Goal: Task Accomplishment & Management: Complete application form

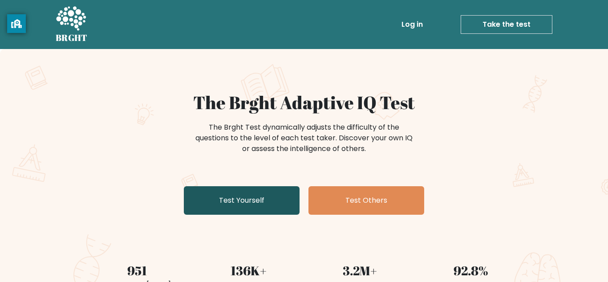
scroll to position [161, 0]
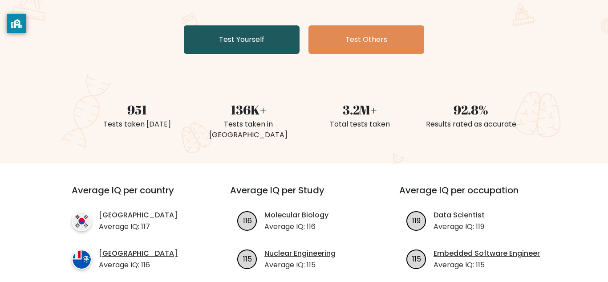
click at [272, 45] on link "Test Yourself" at bounding box center [242, 39] width 116 height 28
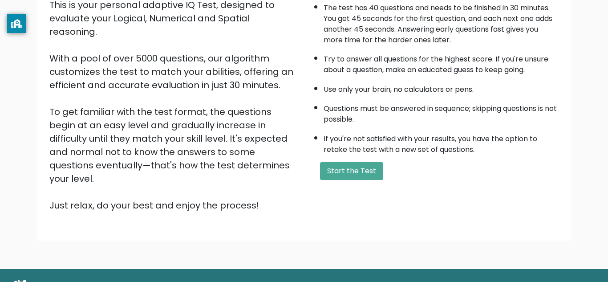
scroll to position [117, 0]
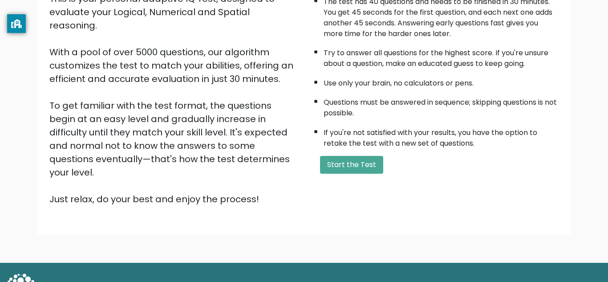
click at [331, 153] on div "A few things before you start: The test has 40 questions and needs to be finish…" at bounding box center [434, 89] width 260 height 231
click at [339, 163] on button "Start the Test" at bounding box center [351, 165] width 63 height 18
click at [338, 162] on button "Start the Test" at bounding box center [351, 165] width 63 height 18
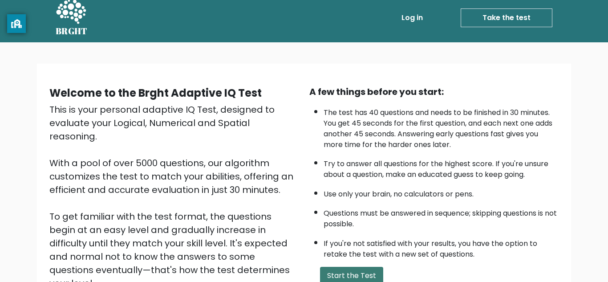
scroll to position [0, 0]
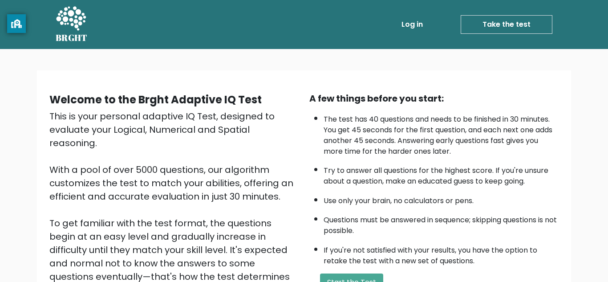
click at [514, 16] on link "Take the test" at bounding box center [506, 24] width 92 height 19
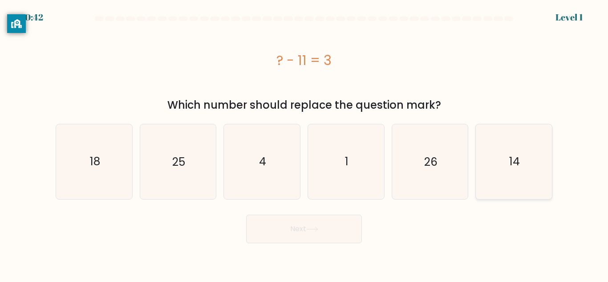
click at [512, 170] on icon "14" at bounding box center [513, 161] width 74 height 74
click at [304, 143] on input "f. 14" at bounding box center [304, 142] width 0 height 2
radio input "true"
click at [323, 251] on body "0:41 Level 1 a." at bounding box center [304, 141] width 608 height 282
click at [312, 226] on icon at bounding box center [312, 228] width 12 height 5
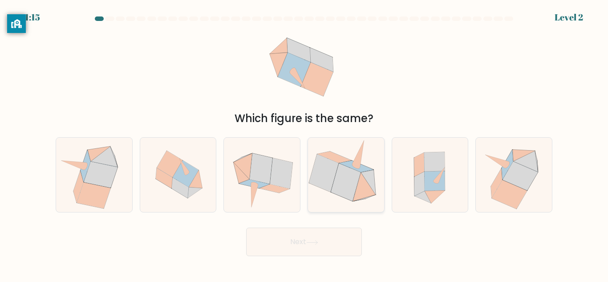
click at [335, 187] on icon at bounding box center [346, 181] width 30 height 37
click at [304, 143] on input "d." at bounding box center [304, 142] width 0 height 2
radio input "true"
click at [295, 242] on button "Next" at bounding box center [304, 241] width 116 height 28
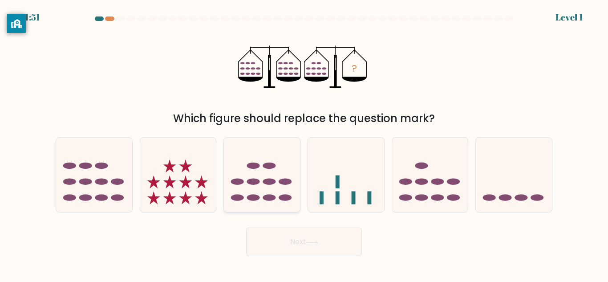
click at [258, 198] on ellipse at bounding box center [253, 197] width 13 height 7
click at [304, 143] on input "c." at bounding box center [304, 142] width 0 height 2
radio input "true"
click at [293, 254] on button "Next" at bounding box center [304, 241] width 116 height 28
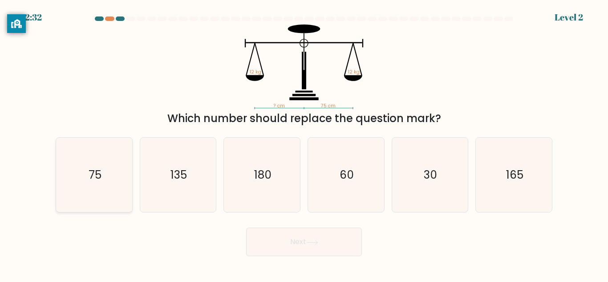
click at [81, 178] on icon "75" at bounding box center [94, 174] width 74 height 74
click at [304, 143] on input "a. 75" at bounding box center [304, 142] width 0 height 2
radio input "true"
click at [287, 277] on body "2:32 Level 2" at bounding box center [304, 141] width 608 height 282
click at [283, 253] on button "Next" at bounding box center [304, 241] width 116 height 28
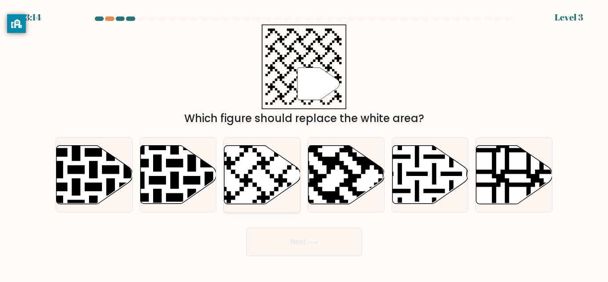
click at [266, 180] on icon at bounding box center [262, 174] width 76 height 58
click at [304, 143] on input "c." at bounding box center [304, 142] width 0 height 2
radio input "true"
click at [290, 255] on button "Next" at bounding box center [304, 241] width 116 height 28
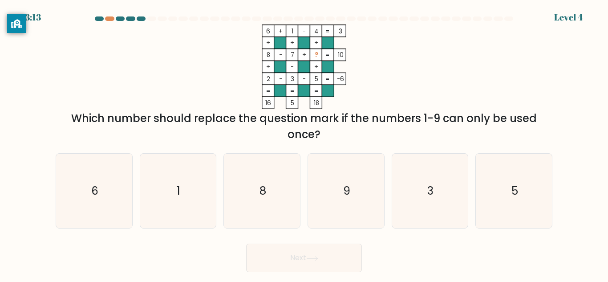
click at [278, 253] on button "Next" at bounding box center [304, 257] width 116 height 28
click at [164, 121] on div "Which number should replace the question mark if the numbers 1-9 can only be us…" at bounding box center [304, 126] width 486 height 32
click at [336, 193] on icon "9" at bounding box center [346, 190] width 74 height 74
click at [304, 143] on input "d. 9" at bounding box center [304, 142] width 0 height 2
radio input "true"
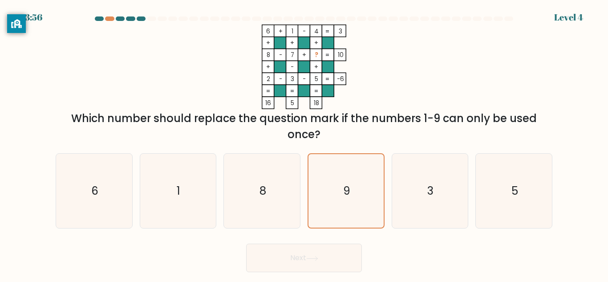
click at [317, 271] on button "Next" at bounding box center [304, 257] width 116 height 28
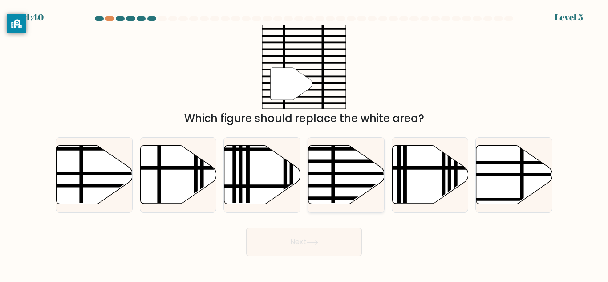
click at [331, 209] on div at bounding box center [345, 174] width 77 height 75
click at [304, 143] on input "d." at bounding box center [304, 142] width 0 height 2
radio input "true"
click at [263, 252] on button "Next" at bounding box center [304, 241] width 116 height 28
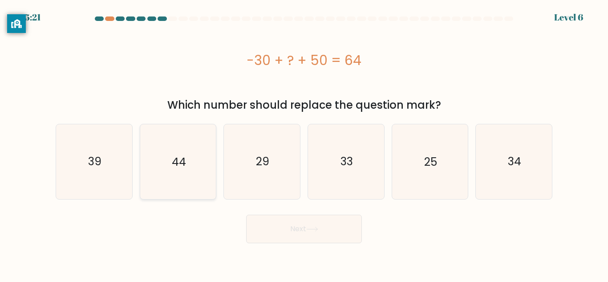
click at [192, 173] on icon "44" at bounding box center [178, 161] width 74 height 74
click at [304, 143] on input "b. 44" at bounding box center [304, 142] width 0 height 2
radio input "true"
click at [270, 238] on button "Next" at bounding box center [304, 228] width 116 height 28
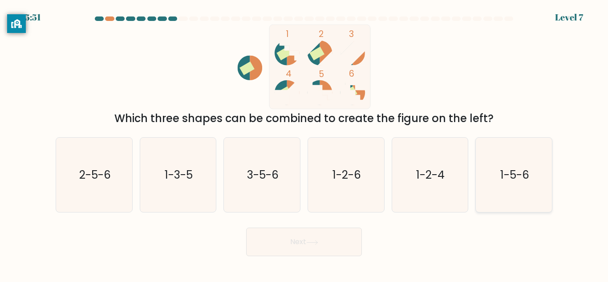
click at [529, 190] on icon "1-5-6" at bounding box center [513, 174] width 74 height 74
click at [304, 143] on input "f. 1-5-6" at bounding box center [304, 142] width 0 height 2
radio input "true"
click at [319, 274] on body "5:51 Level 7" at bounding box center [304, 141] width 608 height 282
click at [306, 238] on button "Next" at bounding box center [304, 241] width 116 height 28
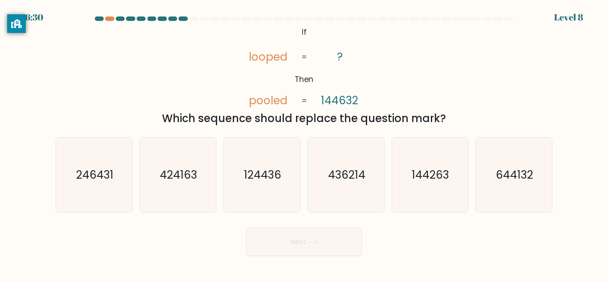
click at [319, 254] on button "Next" at bounding box center [304, 241] width 116 height 28
click at [491, 189] on icon "644132" at bounding box center [513, 174] width 74 height 74
click at [304, 143] on input "f. 644132" at bounding box center [304, 142] width 0 height 2
radio input "true"
click at [295, 237] on button "Next" at bounding box center [304, 241] width 116 height 28
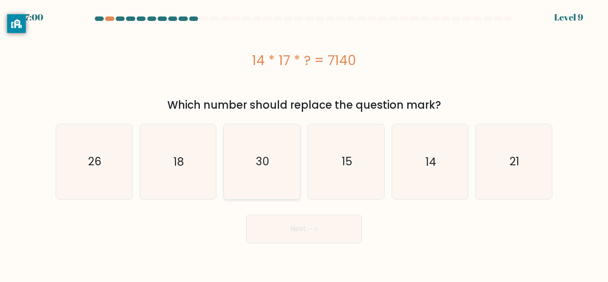
click at [270, 169] on icon "30" at bounding box center [262, 161] width 74 height 74
click at [304, 143] on input "c. 30" at bounding box center [304, 142] width 0 height 2
radio input "true"
click at [301, 234] on button "Next" at bounding box center [304, 228] width 116 height 28
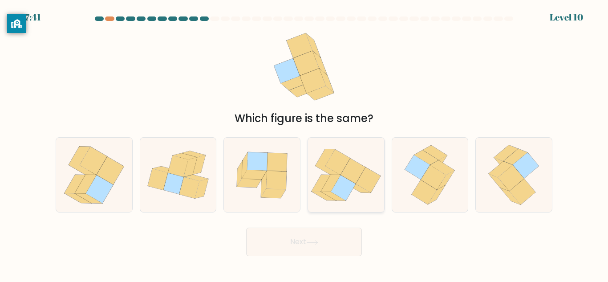
click at [334, 190] on icon at bounding box center [343, 187] width 24 height 25
click at [304, 143] on input "d." at bounding box center [304, 142] width 0 height 2
radio input "true"
click at [300, 252] on button "Next" at bounding box center [304, 241] width 116 height 28
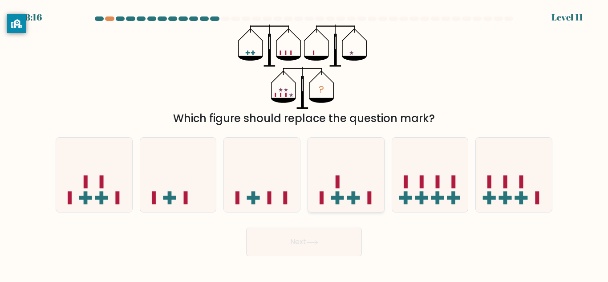
click at [337, 165] on icon at bounding box center [346, 174] width 76 height 63
click at [304, 143] on input "d." at bounding box center [304, 142] width 0 height 2
radio input "true"
click at [297, 237] on button "Next" at bounding box center [304, 241] width 116 height 28
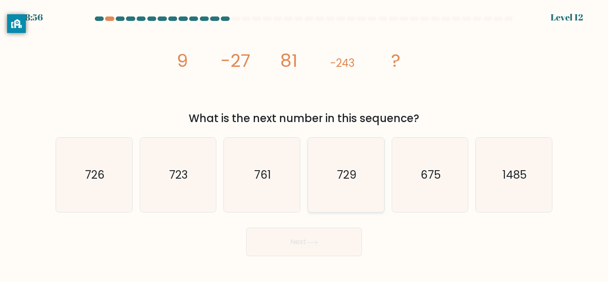
click at [335, 184] on icon "729" at bounding box center [346, 174] width 74 height 74
click at [304, 143] on input "d. 729" at bounding box center [304, 142] width 0 height 2
radio input "true"
click at [307, 252] on button "Next" at bounding box center [304, 241] width 116 height 28
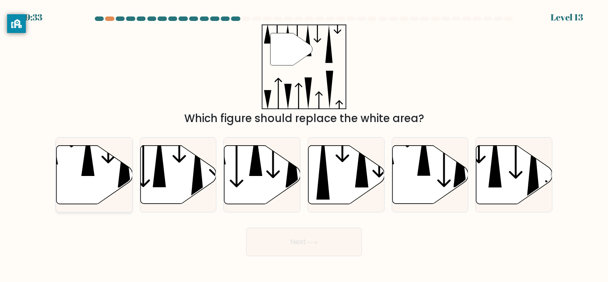
click at [89, 185] on icon at bounding box center [94, 174] width 76 height 58
click at [304, 143] on input "a." at bounding box center [304, 142] width 0 height 2
radio input "true"
click at [242, 181] on icon at bounding box center [236, 159] width 13 height 56
click at [304, 143] on input "c." at bounding box center [304, 142] width 0 height 2
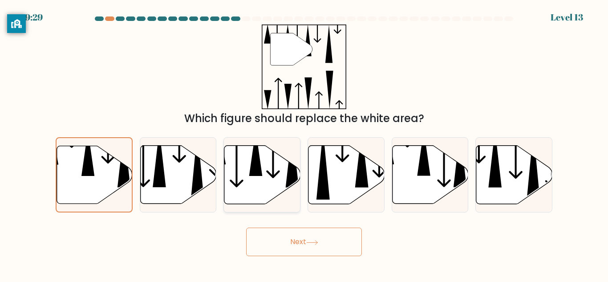
radio input "true"
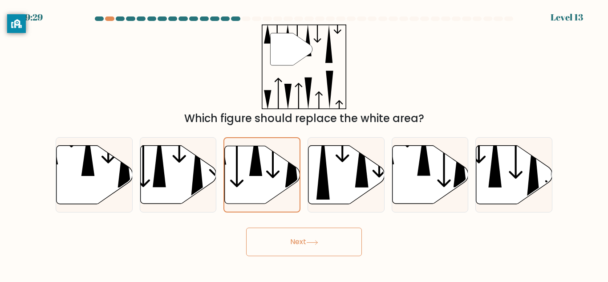
click at [267, 238] on button "Next" at bounding box center [304, 241] width 116 height 28
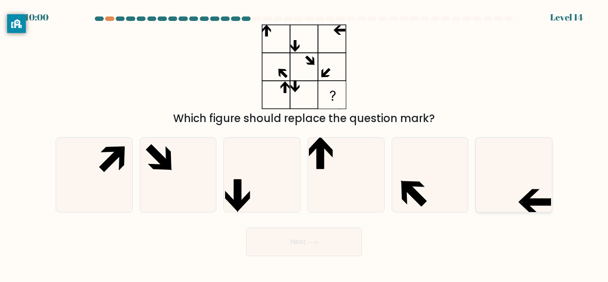
click at [502, 169] on icon at bounding box center [513, 174] width 74 height 74
click at [304, 143] on input "f." at bounding box center [304, 142] width 0 height 2
radio input "true"
click at [327, 251] on button "Next" at bounding box center [304, 241] width 116 height 28
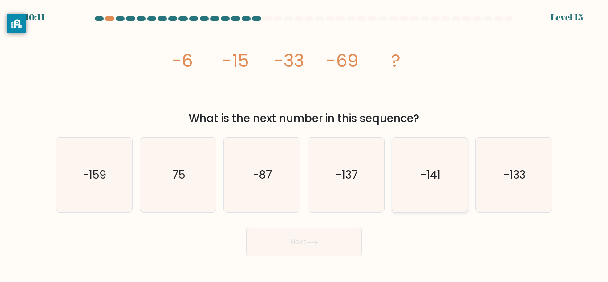
click at [441, 181] on icon "-141" at bounding box center [429, 174] width 74 height 74
click at [304, 143] on input "e. -141" at bounding box center [304, 142] width 0 height 2
radio input "true"
click at [347, 246] on button "Next" at bounding box center [304, 241] width 116 height 28
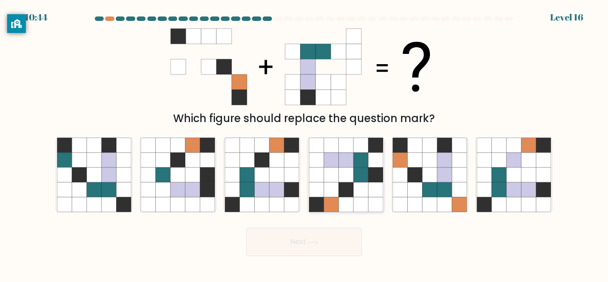
click at [341, 207] on icon at bounding box center [346, 204] width 15 height 15
click at [304, 143] on input "d." at bounding box center [304, 142] width 0 height 2
radio input "true"
click at [397, 193] on icon at bounding box center [400, 189] width 15 height 15
click at [304, 143] on input "e." at bounding box center [304, 142] width 0 height 2
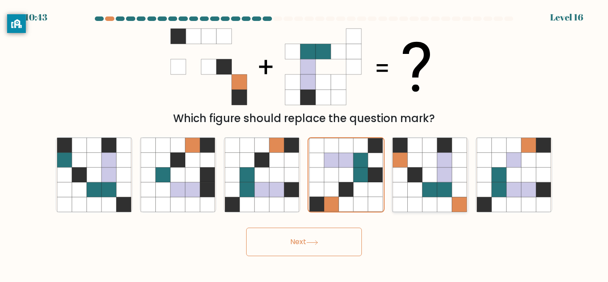
radio input "true"
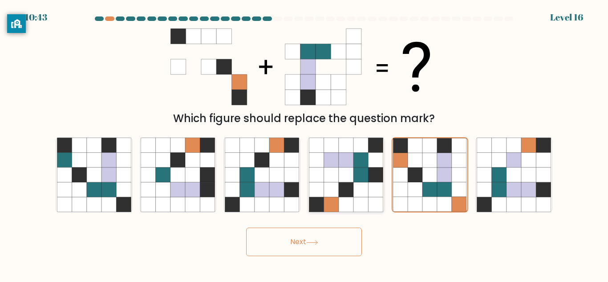
click at [333, 198] on icon at bounding box center [330, 204] width 15 height 15
click at [304, 143] on input "d." at bounding box center [304, 142] width 0 height 2
radio input "true"
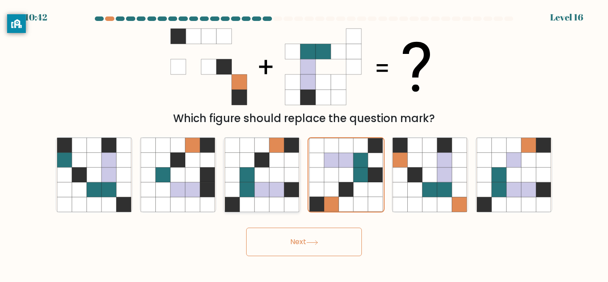
click at [267, 198] on icon at bounding box center [261, 204] width 15 height 15
click at [304, 143] on input "c." at bounding box center [304, 142] width 0 height 2
radio input "true"
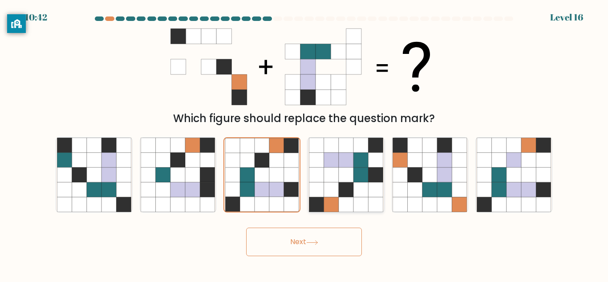
click at [329, 198] on icon at bounding box center [330, 204] width 15 height 15
click at [304, 143] on input "d." at bounding box center [304, 142] width 0 height 2
radio input "true"
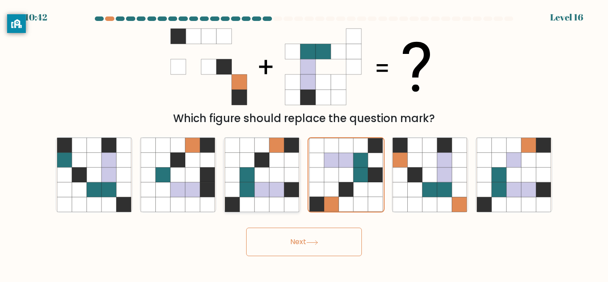
click at [277, 193] on icon at bounding box center [276, 189] width 15 height 15
click at [304, 143] on input "c." at bounding box center [304, 142] width 0 height 2
radio input "true"
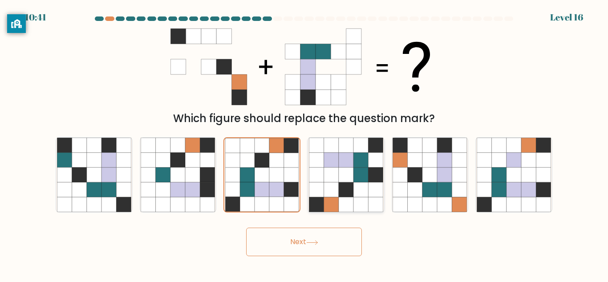
click at [323, 195] on icon at bounding box center [316, 189] width 15 height 15
click at [304, 143] on input "d." at bounding box center [304, 142] width 0 height 2
radio input "true"
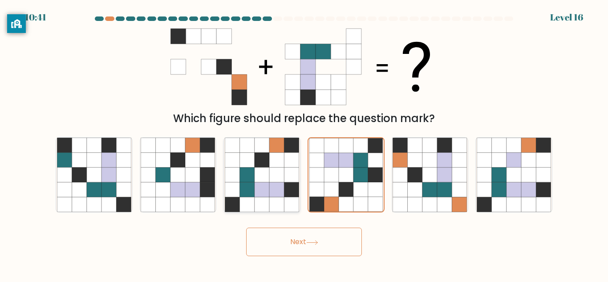
click at [272, 178] on icon at bounding box center [276, 174] width 15 height 15
click at [304, 143] on input "c." at bounding box center [304, 142] width 0 height 2
radio input "true"
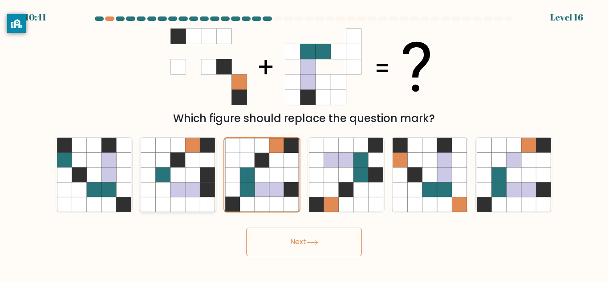
click at [206, 172] on icon at bounding box center [207, 174] width 15 height 15
click at [304, 143] on input "b." at bounding box center [304, 142] width 0 height 2
radio input "true"
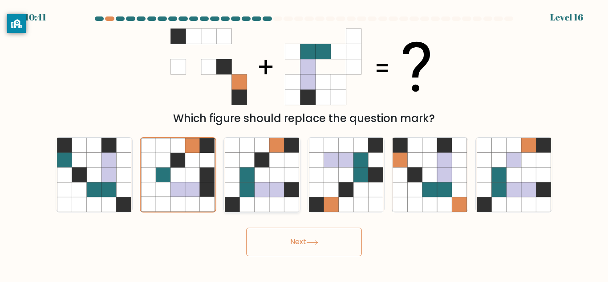
click at [254, 176] on icon at bounding box center [261, 174] width 15 height 15
click at [304, 143] on input "c." at bounding box center [304, 142] width 0 height 2
radio input "true"
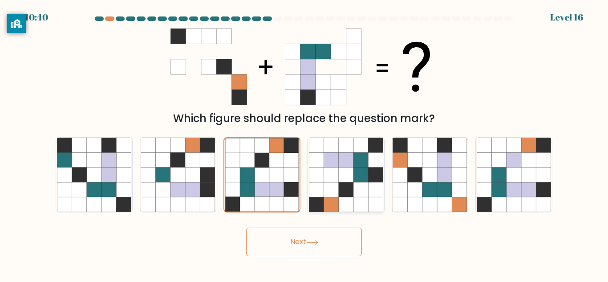
click at [323, 186] on icon at bounding box center [316, 189] width 15 height 15
click at [304, 143] on input "d." at bounding box center [304, 142] width 0 height 2
radio input "true"
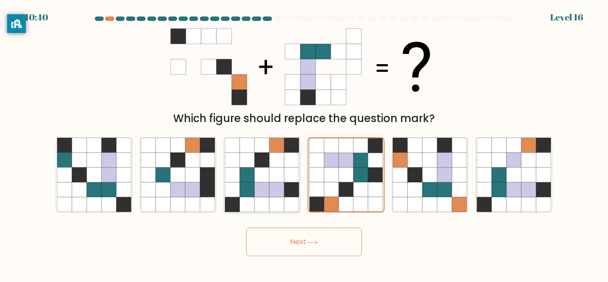
click at [263, 187] on icon at bounding box center [261, 189] width 15 height 15
click at [304, 143] on input "c." at bounding box center [304, 142] width 0 height 2
radio input "true"
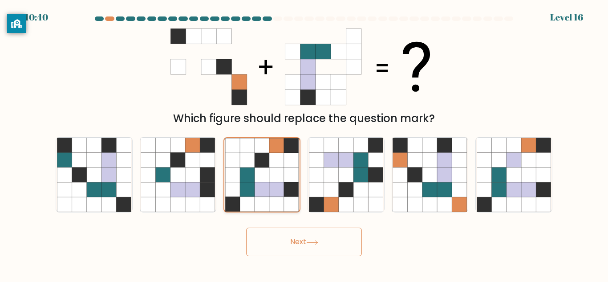
click at [269, 174] on icon at bounding box center [276, 174] width 15 height 15
click at [304, 143] on input "c." at bounding box center [304, 142] width 0 height 2
click at [323, 187] on icon at bounding box center [316, 189] width 15 height 15
click at [304, 143] on input "d." at bounding box center [304, 142] width 0 height 2
radio input "true"
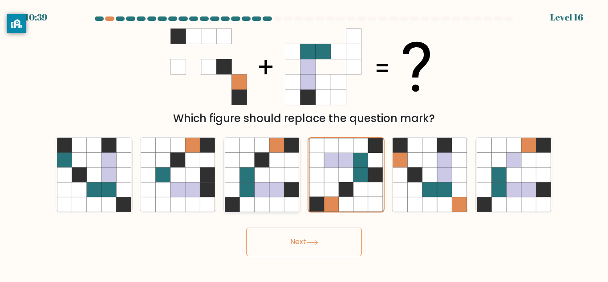
click at [246, 188] on icon at bounding box center [247, 189] width 15 height 15
click at [304, 143] on input "c." at bounding box center [304, 142] width 0 height 2
radio input "true"
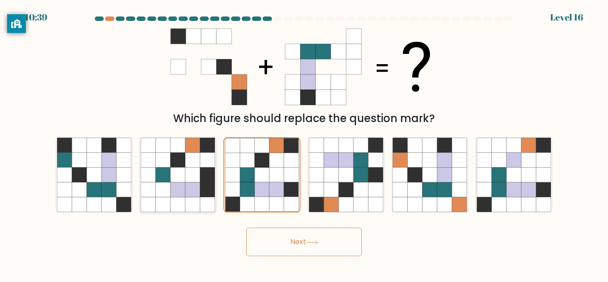
click at [215, 190] on icon at bounding box center [207, 189] width 15 height 15
click at [304, 143] on input "b." at bounding box center [304, 142] width 0 height 2
radio input "true"
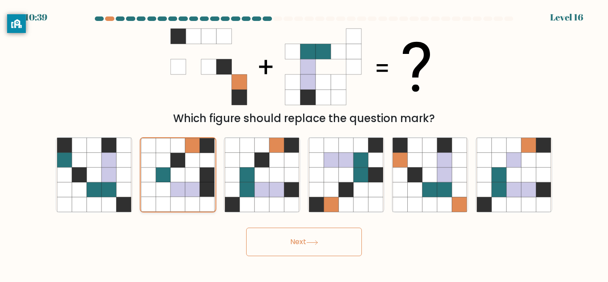
click at [198, 198] on icon at bounding box center [192, 204] width 15 height 15
click at [304, 143] on input "b." at bounding box center [304, 142] width 0 height 2
click at [276, 202] on icon at bounding box center [276, 204] width 15 height 15
click at [304, 143] on input "c." at bounding box center [304, 142] width 0 height 2
radio input "true"
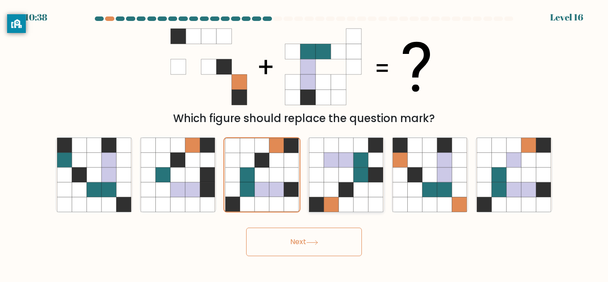
click at [335, 202] on icon at bounding box center [330, 204] width 15 height 15
click at [304, 143] on input "d." at bounding box center [304, 142] width 0 height 2
radio input "true"
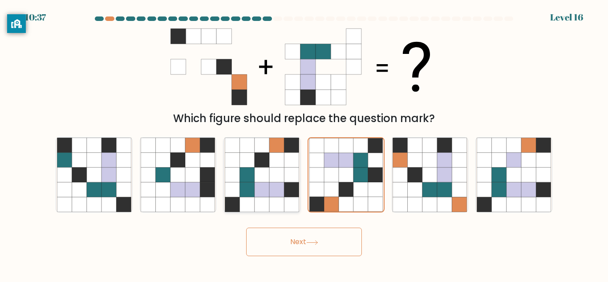
click at [251, 189] on icon at bounding box center [247, 189] width 15 height 15
click at [304, 143] on input "c." at bounding box center [304, 142] width 0 height 2
radio input "true"
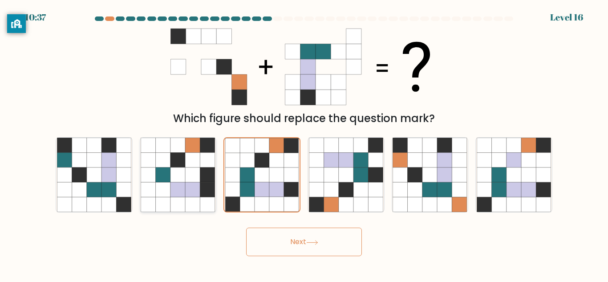
click at [207, 188] on icon at bounding box center [207, 189] width 15 height 15
click at [304, 143] on input "b." at bounding box center [304, 142] width 0 height 2
radio input "true"
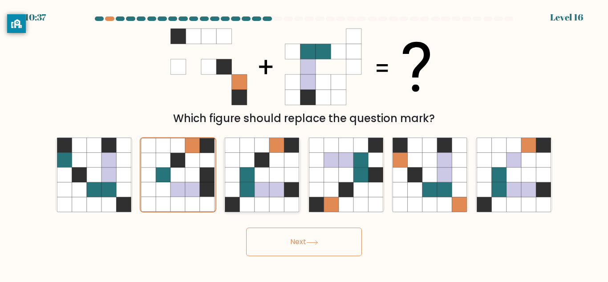
click at [267, 193] on icon at bounding box center [261, 189] width 15 height 15
click at [304, 143] on input "c." at bounding box center [304, 142] width 0 height 2
radio input "true"
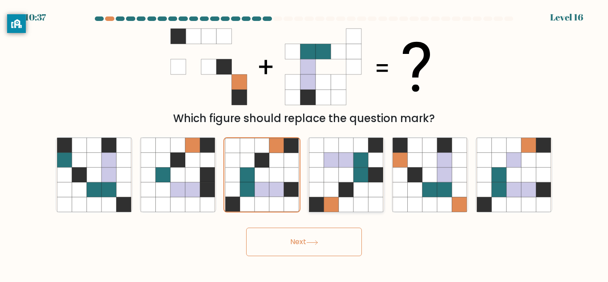
click at [328, 193] on icon at bounding box center [330, 189] width 15 height 15
click at [304, 143] on input "d." at bounding box center [304, 142] width 0 height 2
radio input "true"
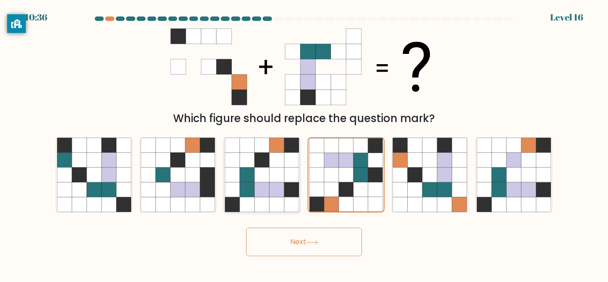
click at [261, 190] on icon at bounding box center [261, 189] width 15 height 15
click at [304, 143] on input "c." at bounding box center [304, 142] width 0 height 2
radio input "true"
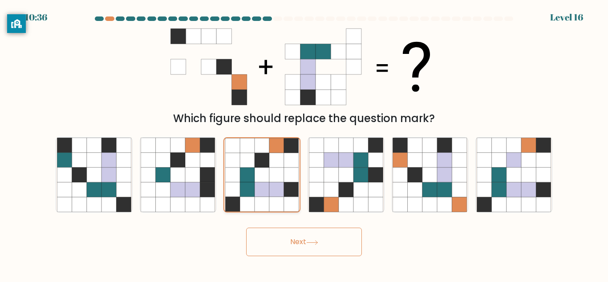
click at [224, 199] on div at bounding box center [261, 174] width 77 height 75
click at [304, 143] on input "c." at bounding box center [304, 142] width 0 height 2
click at [201, 199] on icon at bounding box center [207, 204] width 15 height 15
click at [304, 143] on input "b." at bounding box center [304, 142] width 0 height 2
radio input "true"
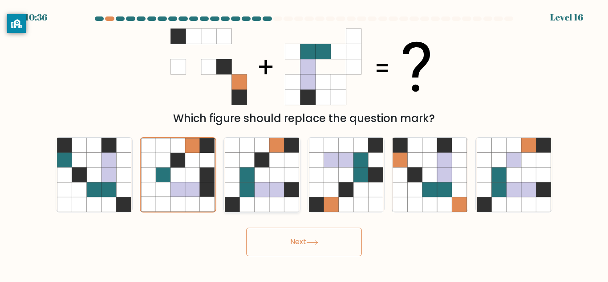
click at [270, 194] on icon at bounding box center [276, 189] width 15 height 15
click at [304, 143] on input "c." at bounding box center [304, 142] width 0 height 2
radio input "true"
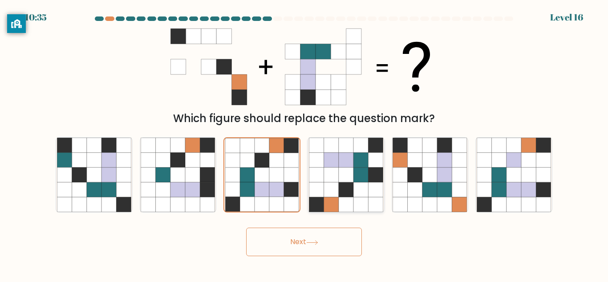
click at [324, 194] on icon at bounding box center [330, 189] width 15 height 15
click at [304, 143] on input "d." at bounding box center [304, 142] width 0 height 2
radio input "true"
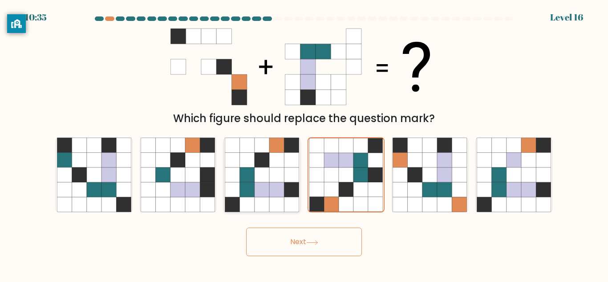
click at [254, 186] on icon at bounding box center [261, 189] width 15 height 15
click at [304, 143] on input "c." at bounding box center [304, 142] width 0 height 2
radio input "true"
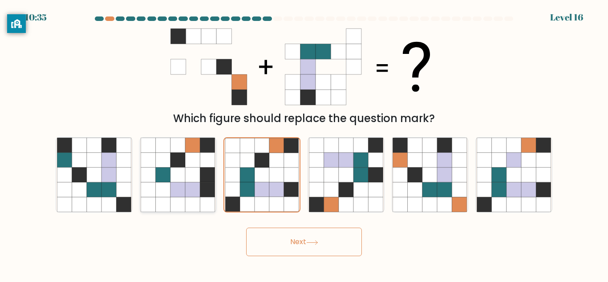
click at [183, 167] on icon at bounding box center [177, 174] width 15 height 15
click at [304, 143] on input "b." at bounding box center [304, 142] width 0 height 2
radio input "true"
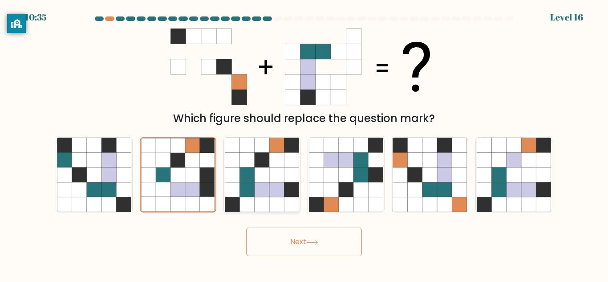
click at [274, 186] on icon at bounding box center [276, 189] width 15 height 15
click at [304, 143] on input "c." at bounding box center [304, 142] width 0 height 2
radio input "true"
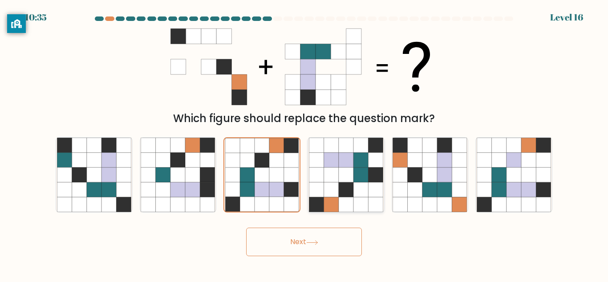
click at [329, 188] on icon at bounding box center [330, 189] width 15 height 15
click at [304, 143] on input "d." at bounding box center [304, 142] width 0 height 2
radio input "true"
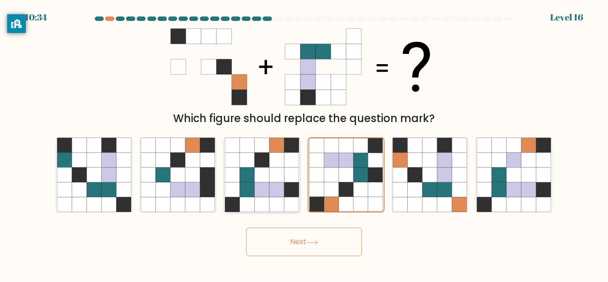
click at [257, 181] on icon at bounding box center [261, 174] width 15 height 15
click at [304, 143] on input "c." at bounding box center [304, 142] width 0 height 2
radio input "true"
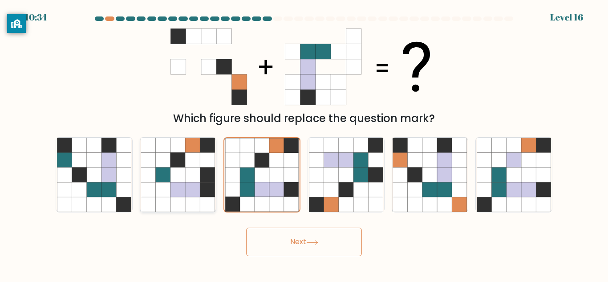
click at [212, 187] on icon at bounding box center [207, 189] width 15 height 15
click at [304, 143] on input "b." at bounding box center [304, 142] width 0 height 2
radio input "true"
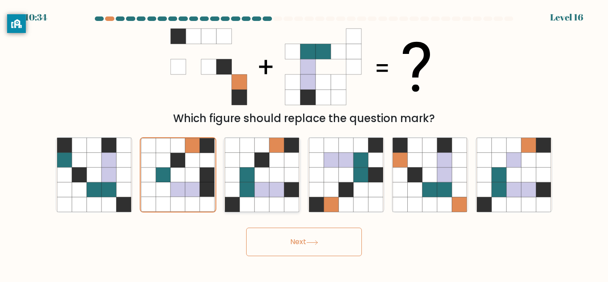
click at [298, 193] on icon at bounding box center [291, 189] width 15 height 15
click at [304, 143] on input "c." at bounding box center [304, 142] width 0 height 2
radio input "true"
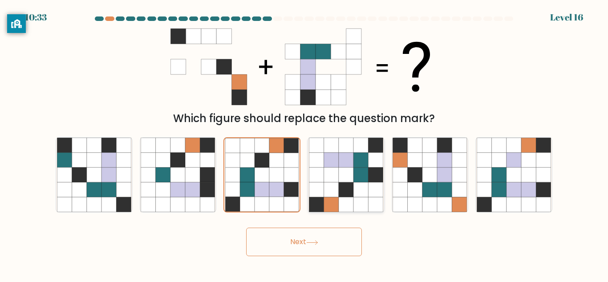
click at [327, 181] on icon at bounding box center [330, 174] width 15 height 15
click at [304, 143] on input "d." at bounding box center [304, 142] width 0 height 2
radio input "true"
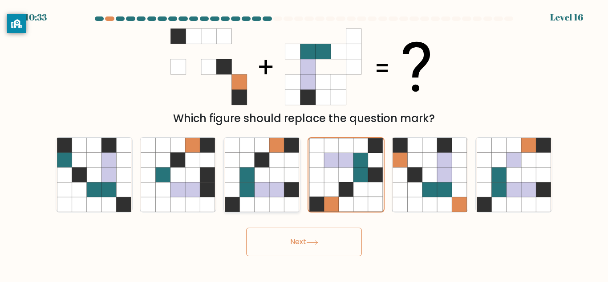
click at [264, 188] on icon at bounding box center [261, 189] width 15 height 15
click at [304, 143] on input "c." at bounding box center [304, 142] width 0 height 2
radio input "true"
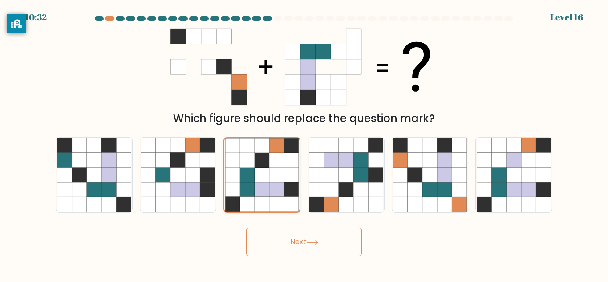
click at [226, 183] on icon at bounding box center [232, 189] width 15 height 15
click at [304, 143] on input "c." at bounding box center [304, 142] width 0 height 2
click at [317, 186] on icon at bounding box center [316, 189] width 15 height 15
click at [304, 143] on input "d." at bounding box center [304, 142] width 0 height 2
radio input "true"
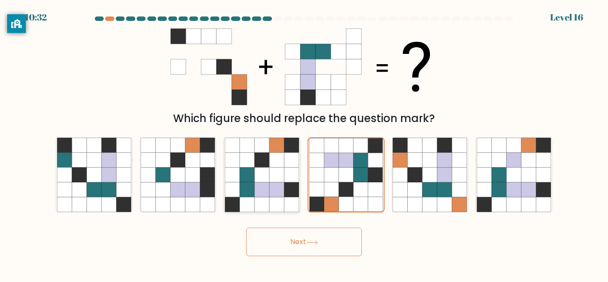
click at [284, 198] on icon at bounding box center [291, 204] width 15 height 15
click at [304, 143] on input "c." at bounding box center [304, 142] width 0 height 2
radio input "true"
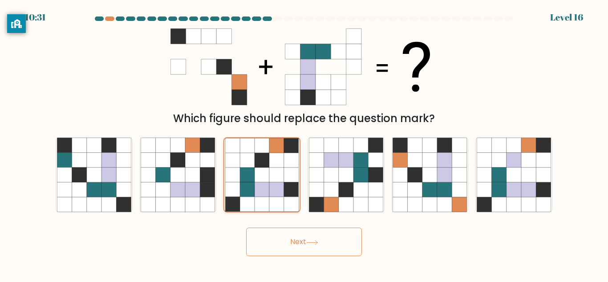
click at [243, 203] on icon at bounding box center [247, 204] width 15 height 15
click at [304, 143] on input "c." at bounding box center [304, 142] width 0 height 2
click at [269, 204] on icon at bounding box center [276, 204] width 15 height 15
click at [304, 143] on input "c." at bounding box center [304, 142] width 0 height 2
click at [289, 254] on button "Next" at bounding box center [304, 241] width 116 height 28
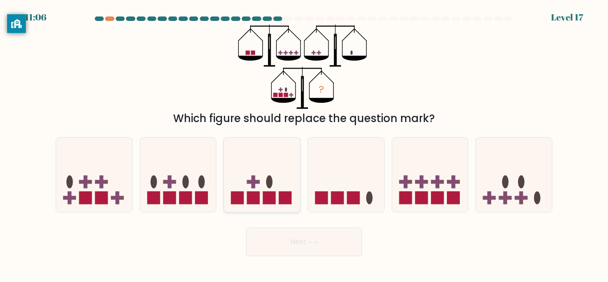
click at [257, 193] on rect at bounding box center [253, 197] width 13 height 13
click at [304, 143] on input "c." at bounding box center [304, 142] width 0 height 2
radio input "true"
click at [258, 205] on icon at bounding box center [261, 175] width 75 height 62
click at [304, 143] on input "c." at bounding box center [304, 142] width 0 height 2
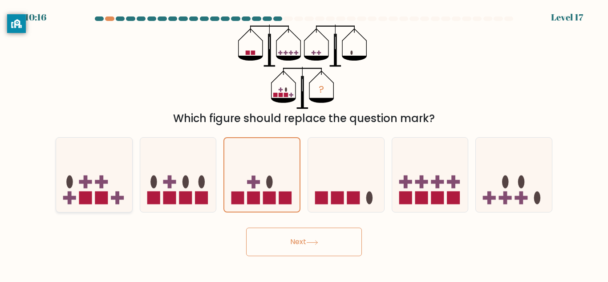
click at [67, 157] on icon at bounding box center [94, 174] width 76 height 63
click at [304, 143] on input "a." at bounding box center [304, 142] width 0 height 2
radio input "true"
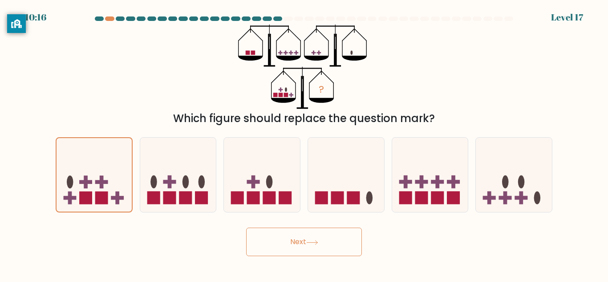
click at [288, 230] on button "Next" at bounding box center [304, 241] width 116 height 28
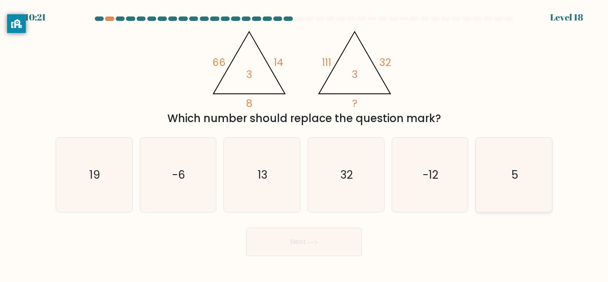
click at [518, 165] on icon "5" at bounding box center [513, 174] width 74 height 74
click at [304, 143] on input "f. 5" at bounding box center [304, 142] width 0 height 2
radio input "true"
click at [294, 248] on button "Next" at bounding box center [304, 241] width 116 height 28
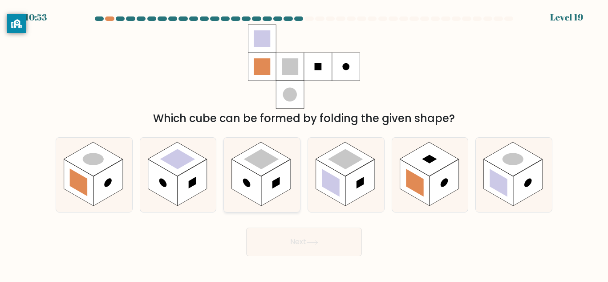
click at [273, 184] on rect at bounding box center [276, 183] width 8 height 12
click at [304, 143] on input "c." at bounding box center [304, 142] width 0 height 2
radio input "true"
click at [191, 179] on rect at bounding box center [192, 182] width 29 height 47
click at [304, 143] on input "b." at bounding box center [304, 142] width 0 height 2
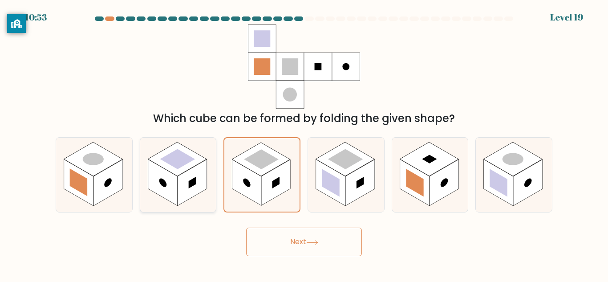
radio input "true"
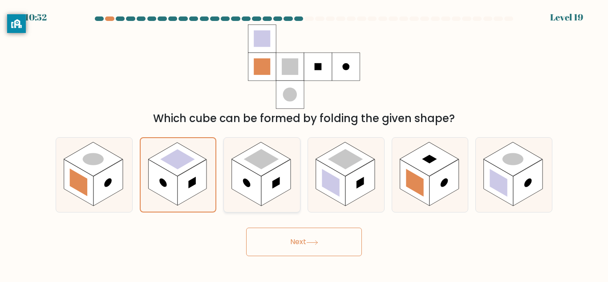
click at [248, 160] on rect at bounding box center [261, 159] width 35 height 20
click at [304, 143] on input "c." at bounding box center [304, 142] width 0 height 2
radio input "true"
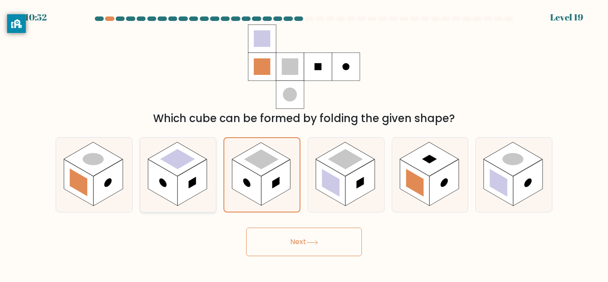
click at [174, 157] on rect at bounding box center [177, 159] width 35 height 20
click at [304, 143] on input "b." at bounding box center [304, 142] width 0 height 2
radio input "true"
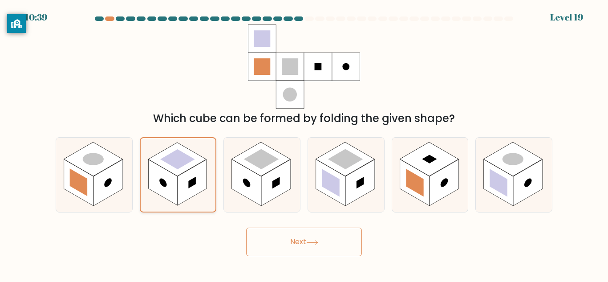
click at [184, 193] on rect at bounding box center [192, 182] width 29 height 46
click at [304, 143] on input "b." at bounding box center [304, 142] width 0 height 2
click at [226, 165] on icon at bounding box center [262, 174] width 76 height 74
click at [304, 143] on input "c." at bounding box center [304, 142] width 0 height 2
radio input "true"
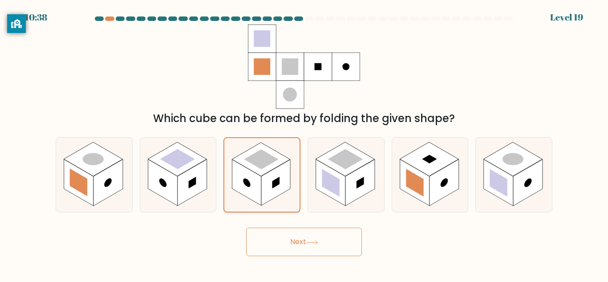
click at [256, 164] on rect at bounding box center [261, 159] width 35 height 20
click at [304, 143] on input "c." at bounding box center [304, 142] width 0 height 2
click at [279, 165] on rect at bounding box center [261, 158] width 58 height 33
click at [304, 143] on input "c." at bounding box center [304, 142] width 0 height 2
click at [431, 181] on rect at bounding box center [443, 182] width 29 height 47
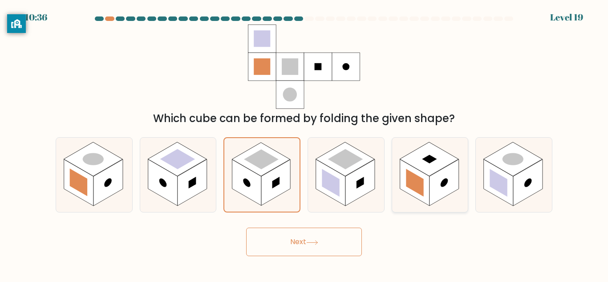
click at [304, 143] on input "e." at bounding box center [304, 142] width 0 height 2
radio input "true"
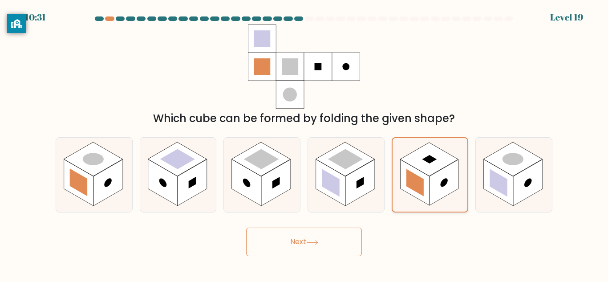
click at [416, 190] on rect at bounding box center [414, 183] width 17 height 28
click at [304, 143] on input "e." at bounding box center [304, 142] width 0 height 2
click at [482, 161] on icon at bounding box center [514, 174] width 76 height 74
click at [304, 143] on input "f." at bounding box center [304, 142] width 0 height 2
radio input "true"
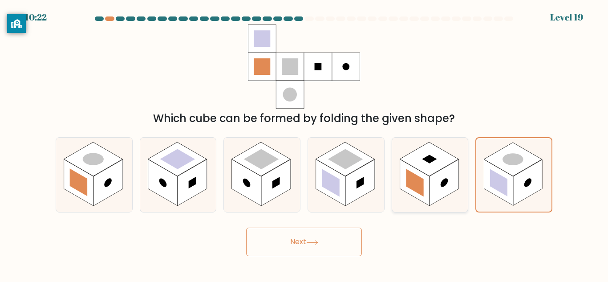
click at [467, 182] on icon at bounding box center [430, 174] width 76 height 74
click at [304, 143] on input "e." at bounding box center [304, 142] width 0 height 2
radio input "true"
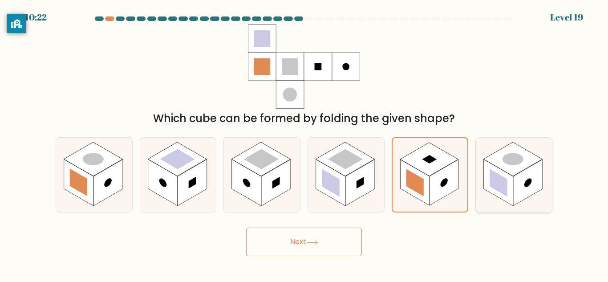
click at [478, 173] on icon at bounding box center [514, 174] width 76 height 74
click at [304, 143] on input "f." at bounding box center [304, 142] width 0 height 2
radio input "true"
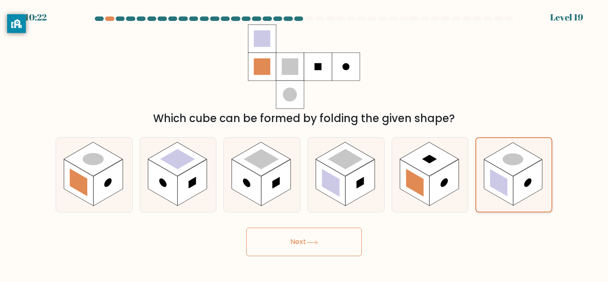
click at [477, 174] on icon at bounding box center [513, 174] width 75 height 73
click at [304, 143] on input "f." at bounding box center [304, 142] width 0 height 2
click at [462, 169] on icon at bounding box center [430, 174] width 76 height 74
click at [304, 143] on input "e." at bounding box center [304, 142] width 0 height 2
radio input "true"
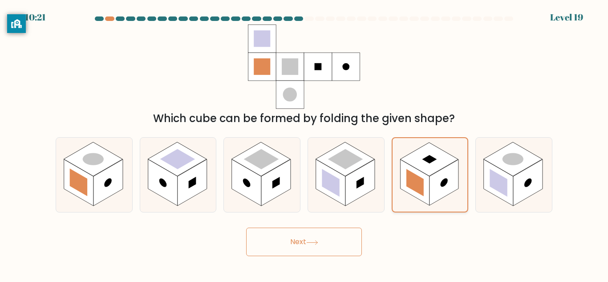
click at [419, 172] on rect at bounding box center [414, 182] width 29 height 46
click at [304, 143] on input "e." at bounding box center [304, 142] width 0 height 2
click at [369, 183] on rect at bounding box center [359, 182] width 29 height 47
click at [304, 143] on input "d." at bounding box center [304, 142] width 0 height 2
radio input "true"
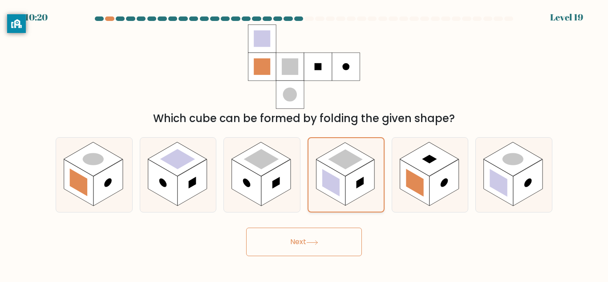
click at [371, 183] on rect at bounding box center [359, 182] width 29 height 46
click at [304, 143] on input "d." at bounding box center [304, 142] width 0 height 2
click at [339, 243] on button "Next" at bounding box center [304, 241] width 116 height 28
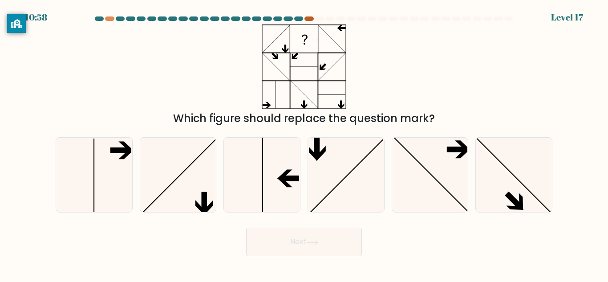
click at [304, 20] on div at bounding box center [308, 18] width 9 height 4
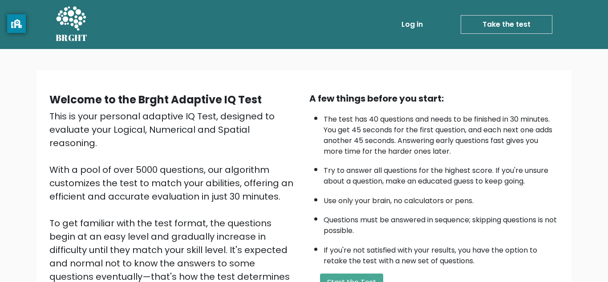
scroll to position [126, 0]
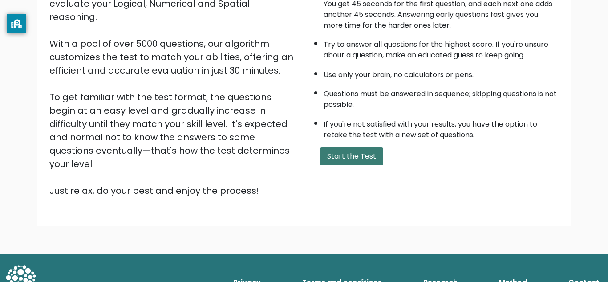
click at [345, 160] on button "Start the Test" at bounding box center [351, 156] width 63 height 18
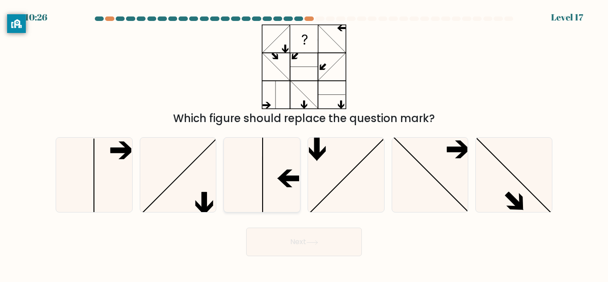
click at [267, 194] on icon at bounding box center [262, 174] width 74 height 74
click at [304, 143] on input "c." at bounding box center [304, 142] width 0 height 2
radio input "true"
click at [308, 249] on button "Next" at bounding box center [304, 241] width 116 height 28
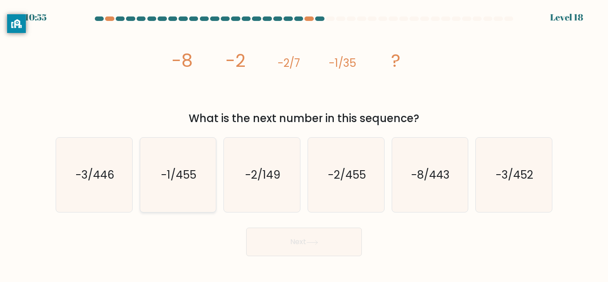
click at [201, 178] on icon "-1/455" at bounding box center [178, 174] width 74 height 74
click at [304, 143] on input "b. -1/455" at bounding box center [304, 142] width 0 height 2
radio input "true"
click at [286, 238] on button "Next" at bounding box center [304, 241] width 116 height 28
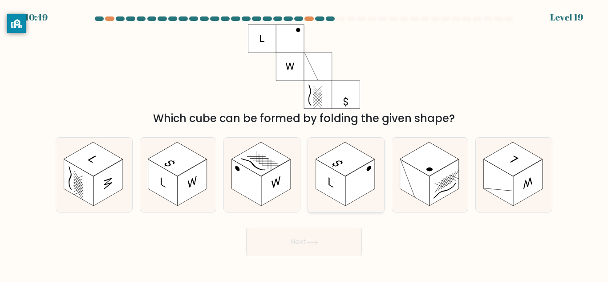
click at [366, 189] on rect at bounding box center [359, 182] width 29 height 47
click at [304, 143] on input "d." at bounding box center [304, 142] width 0 height 2
radio input "true"
click at [358, 195] on rect at bounding box center [359, 182] width 29 height 46
click at [304, 143] on input "d." at bounding box center [304, 142] width 0 height 2
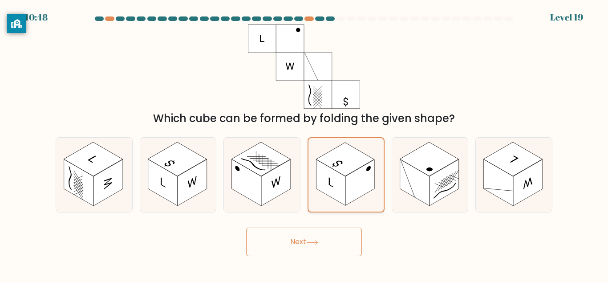
click at [361, 193] on rect at bounding box center [359, 182] width 29 height 46
click at [304, 143] on input "d." at bounding box center [304, 142] width 0 height 2
click at [346, 230] on button "Next" at bounding box center [304, 241] width 116 height 28
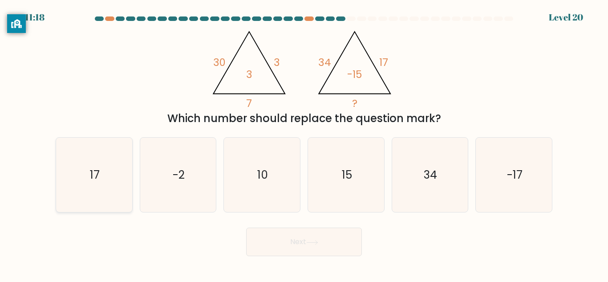
click at [109, 154] on icon "17" at bounding box center [94, 174] width 74 height 74
click at [304, 143] on input "a. 17" at bounding box center [304, 142] width 0 height 2
radio input "true"
click at [313, 254] on button "Next" at bounding box center [304, 241] width 116 height 28
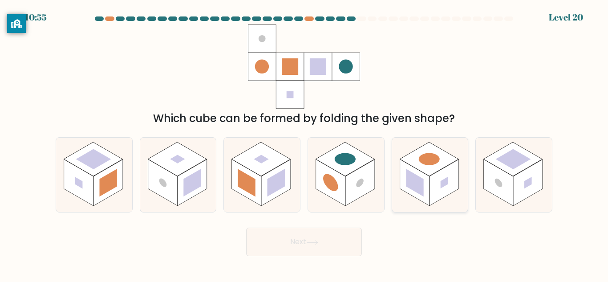
click at [446, 191] on rect at bounding box center [443, 182] width 29 height 47
click at [304, 143] on input "e." at bounding box center [304, 142] width 0 height 2
radio input "true"
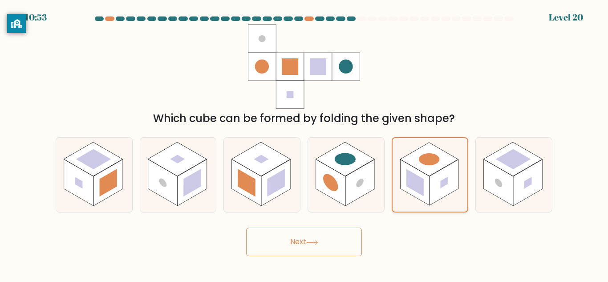
click at [444, 191] on rect at bounding box center [443, 182] width 29 height 46
click at [304, 143] on input "e." at bounding box center [304, 142] width 0 height 2
click at [363, 156] on rect at bounding box center [344, 159] width 59 height 34
click at [304, 143] on input "d." at bounding box center [304, 142] width 0 height 2
radio input "true"
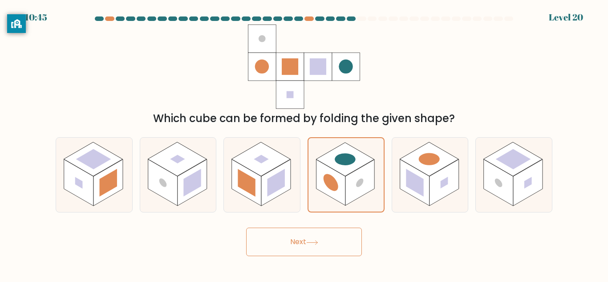
click at [337, 253] on button "Next" at bounding box center [304, 241] width 116 height 28
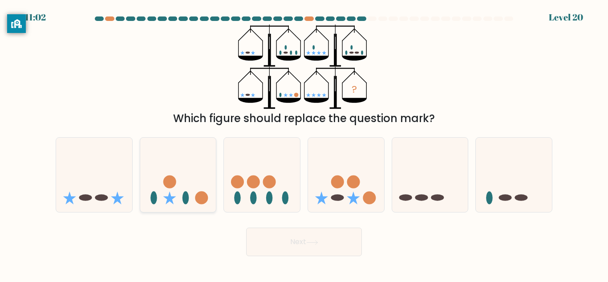
click at [189, 177] on icon at bounding box center [178, 174] width 76 height 63
click at [304, 143] on input "b." at bounding box center [304, 142] width 0 height 2
radio input "true"
click at [295, 254] on button "Next" at bounding box center [304, 241] width 116 height 28
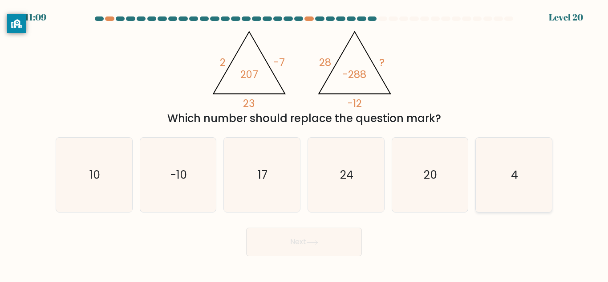
click at [506, 177] on icon "4" at bounding box center [513, 174] width 74 height 74
click at [304, 143] on input "f. 4" at bounding box center [304, 142] width 0 height 2
radio input "true"
click at [295, 238] on button "Next" at bounding box center [304, 241] width 116 height 28
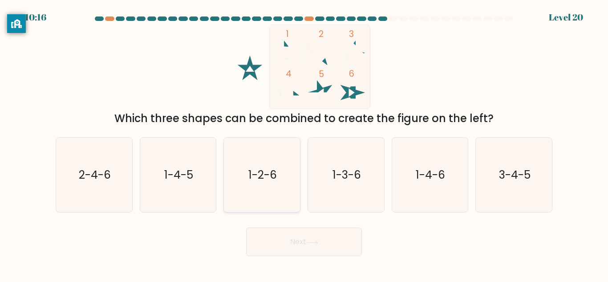
click at [248, 206] on icon "1-2-6" at bounding box center [262, 174] width 74 height 74
click at [304, 143] on input "c. 1-2-6" at bounding box center [304, 142] width 0 height 2
radio input "true"
click at [256, 246] on button "Next" at bounding box center [304, 241] width 116 height 28
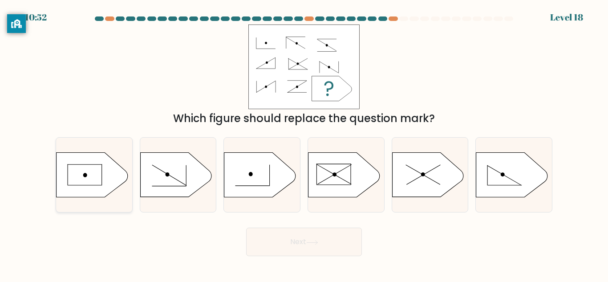
click at [81, 176] on icon at bounding box center [91, 175] width 71 height 44
click at [304, 143] on input "a." at bounding box center [304, 142] width 0 height 2
radio input "true"
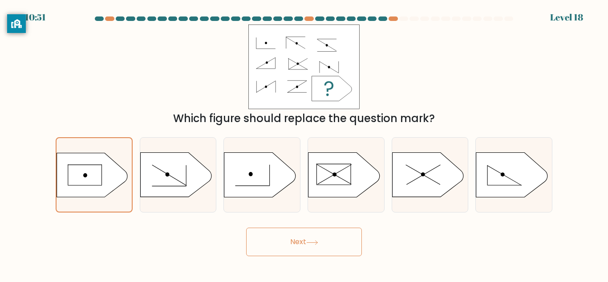
click at [269, 250] on button "Next" at bounding box center [304, 241] width 116 height 28
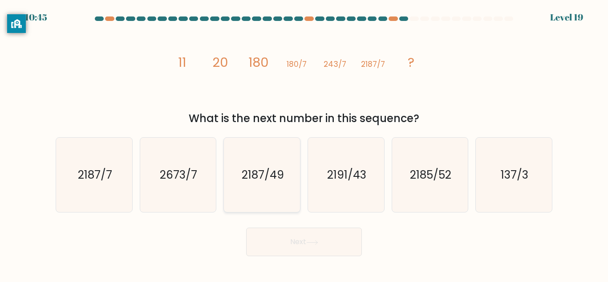
click at [234, 193] on icon "2187/49" at bounding box center [262, 174] width 74 height 74
click at [304, 143] on input "c. 2187/49" at bounding box center [304, 142] width 0 height 2
radio input "true"
click at [278, 244] on button "Next" at bounding box center [304, 241] width 116 height 28
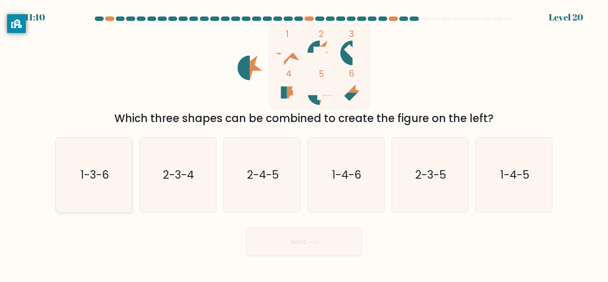
click at [89, 182] on text "1-3-6" at bounding box center [95, 175] width 28 height 16
click at [304, 143] on input "a. 1-3-6" at bounding box center [304, 142] width 0 height 2
radio input "true"
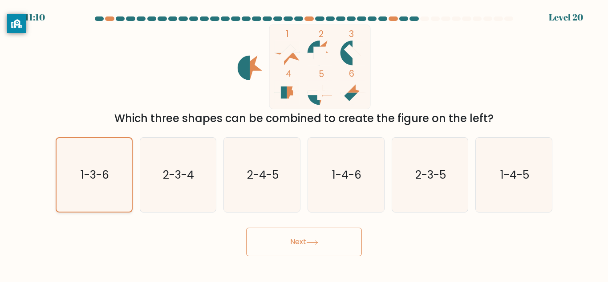
click at [85, 179] on text "1-3-6" at bounding box center [95, 175] width 28 height 16
click at [304, 143] on input "a. 1-3-6" at bounding box center [304, 142] width 0 height 2
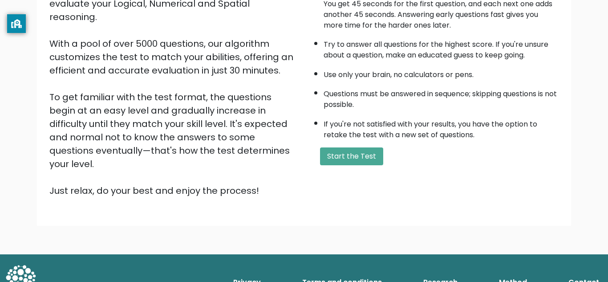
scroll to position [126, 0]
click at [343, 162] on button "Start the Test" at bounding box center [351, 156] width 63 height 18
